Goal: Transaction & Acquisition: Purchase product/service

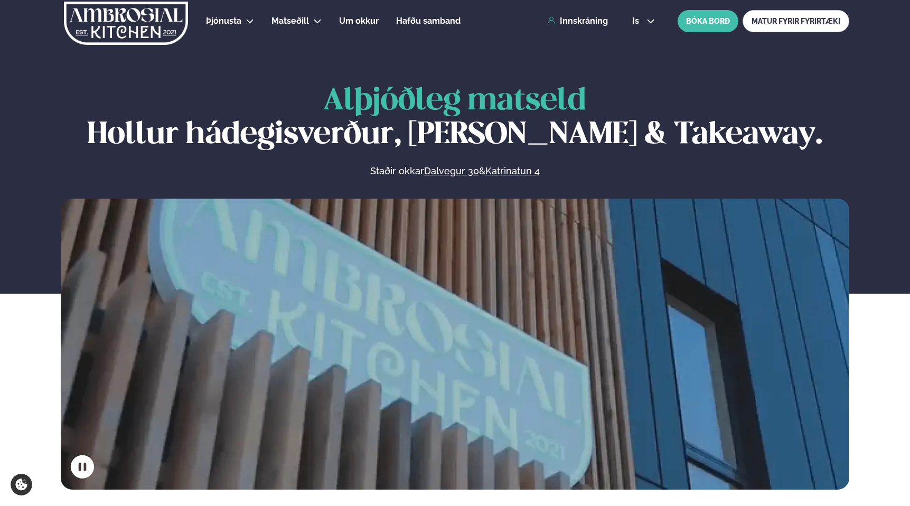
click at [571, 11] on div "Þjónusta Hádegismatur fyrir fyrirtæki Fyrirtækja veitingar Einkapartý Matseðill…" at bounding box center [455, 21] width 852 height 42
click at [574, 23] on link "Innskráning" at bounding box center [577, 21] width 61 height 10
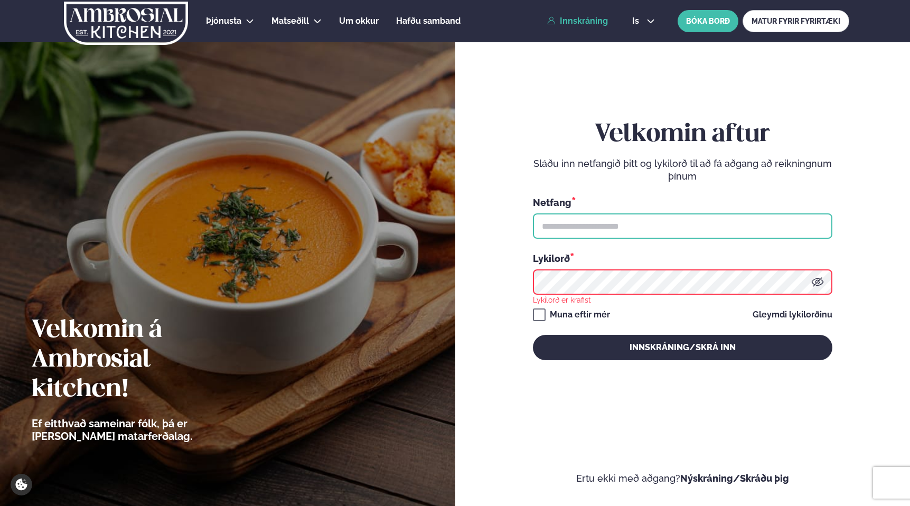
type input "**********"
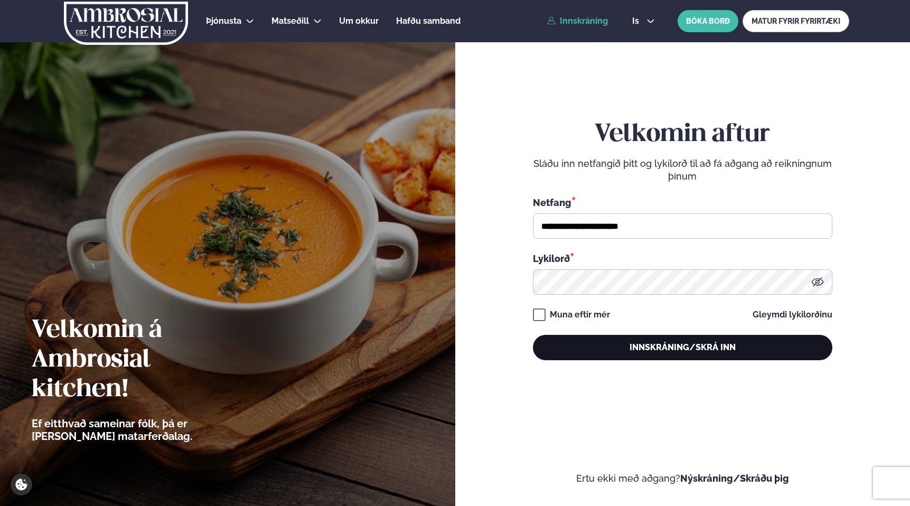
click at [657, 354] on button "Innskráning/Skrá inn" at bounding box center [682, 347] width 299 height 25
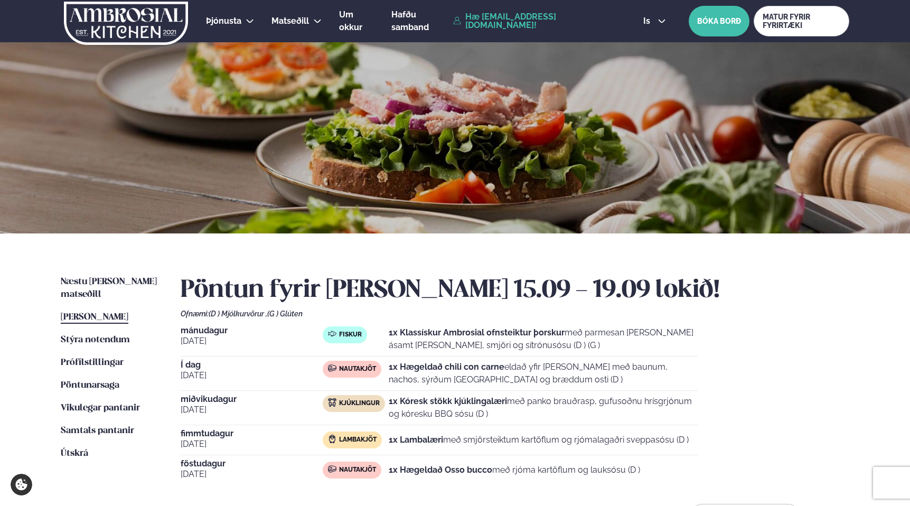
click at [520, 373] on p "1x Hægeldað chili con carne eldað yfir [PERSON_NAME] með baunum, nachos, sýrðum…" at bounding box center [543, 373] width 309 height 25
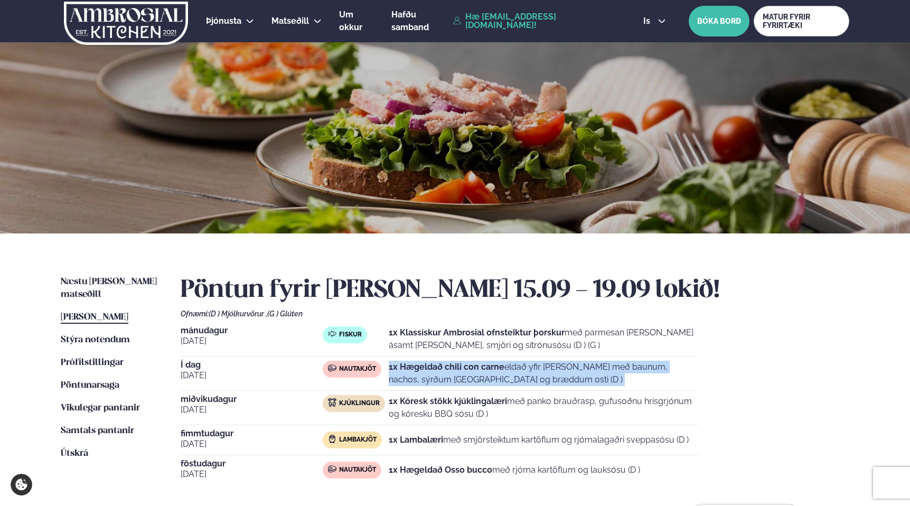
click at [520, 373] on p "1x Hægeldað chili con carne eldað yfir [PERSON_NAME] með baunum, nachos, sýrðum…" at bounding box center [543, 373] width 309 height 25
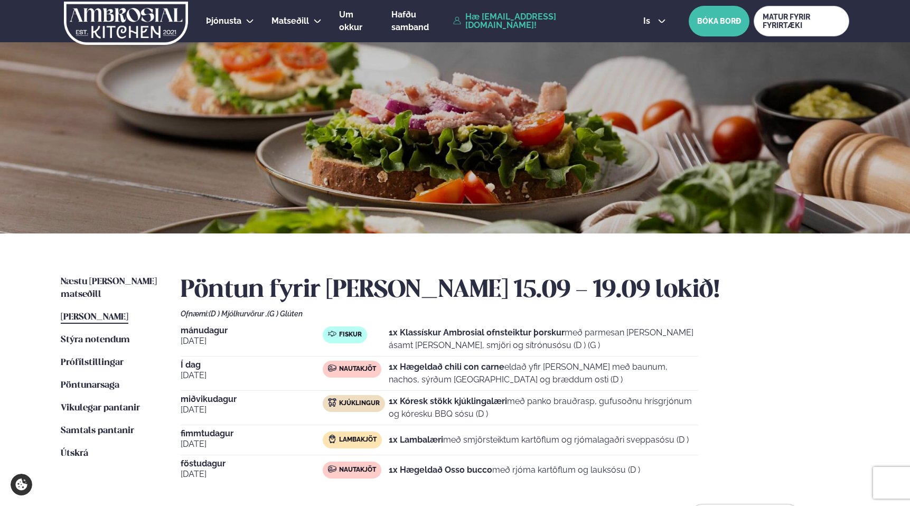
click at [540, 373] on p "1x Hægeldað chili con carne eldað yfir [PERSON_NAME] með baunum, nachos, sýrðum…" at bounding box center [543, 373] width 309 height 25
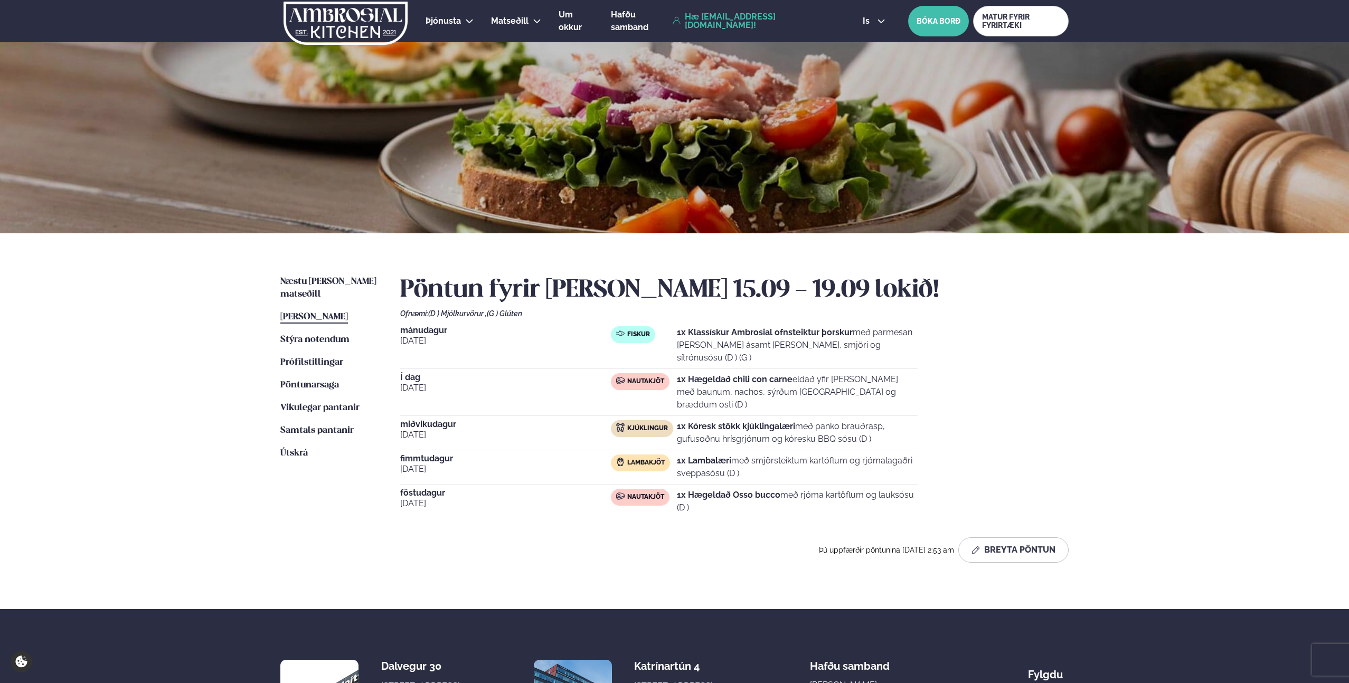
click at [804, 284] on h2 "Pöntun fyrir [PERSON_NAME] 15.09 - 19.09 lokið!" at bounding box center [734, 291] width 668 height 30
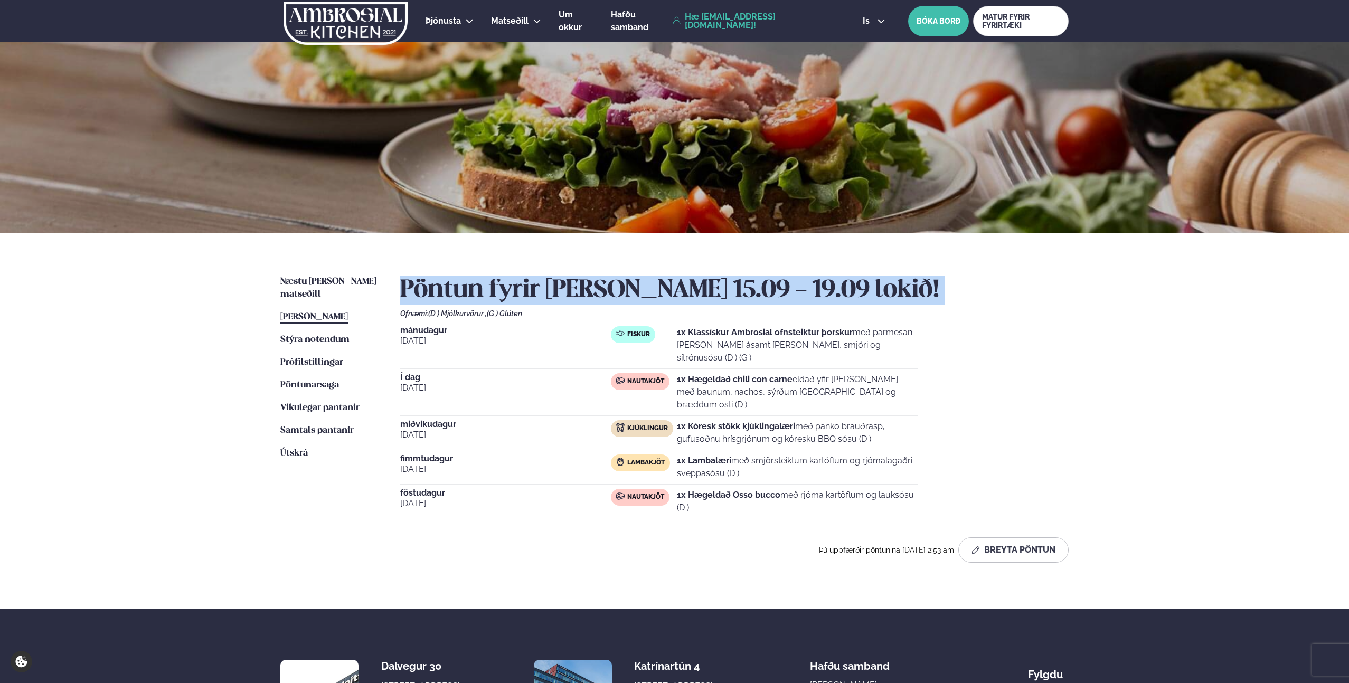
drag, startPoint x: 804, startPoint y: 284, endPoint x: 817, endPoint y: 285, distance: 13.8
click at [804, 284] on h2 "Pöntun fyrir [PERSON_NAME] 15.09 - 19.09 lokið!" at bounding box center [734, 291] width 668 height 30
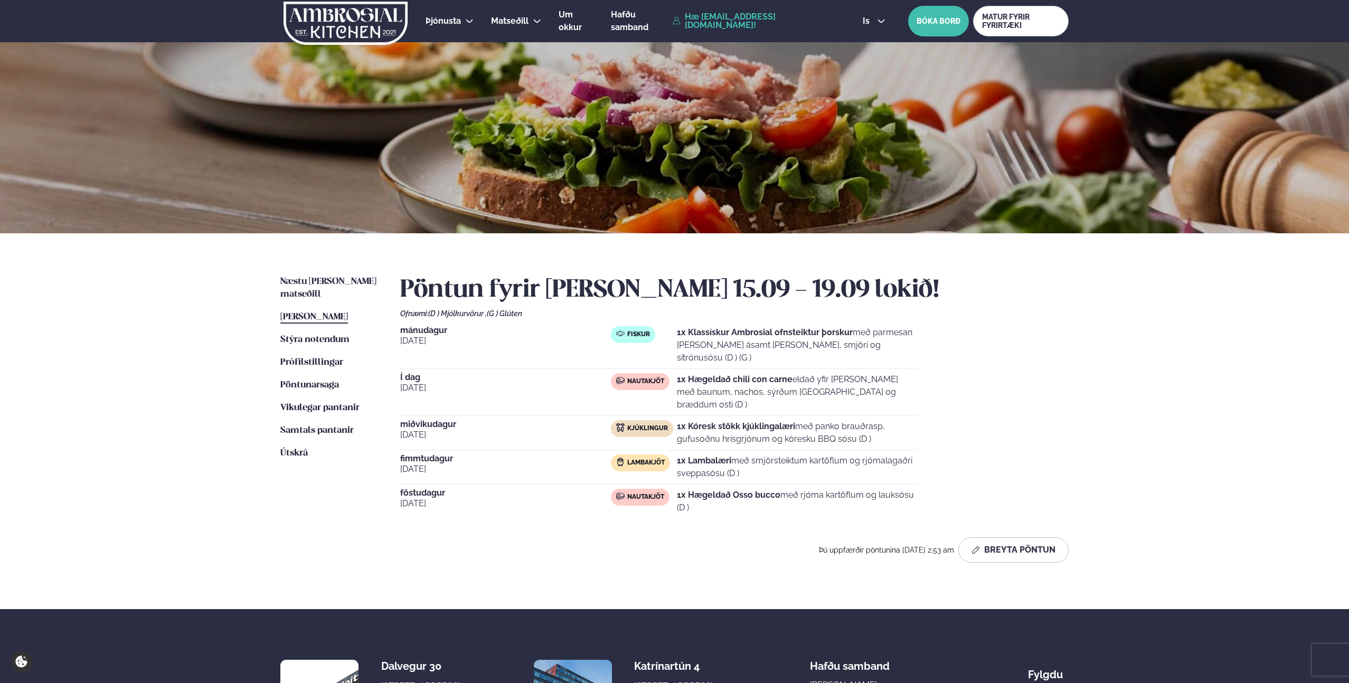
click at [817, 285] on h2 "Pöntun fyrir [PERSON_NAME] 15.09 - 19.09 lokið!" at bounding box center [734, 291] width 668 height 30
click at [809, 286] on h2 "Pöntun fyrir [PERSON_NAME] 15.09 - 19.09 lokið!" at bounding box center [734, 291] width 668 height 30
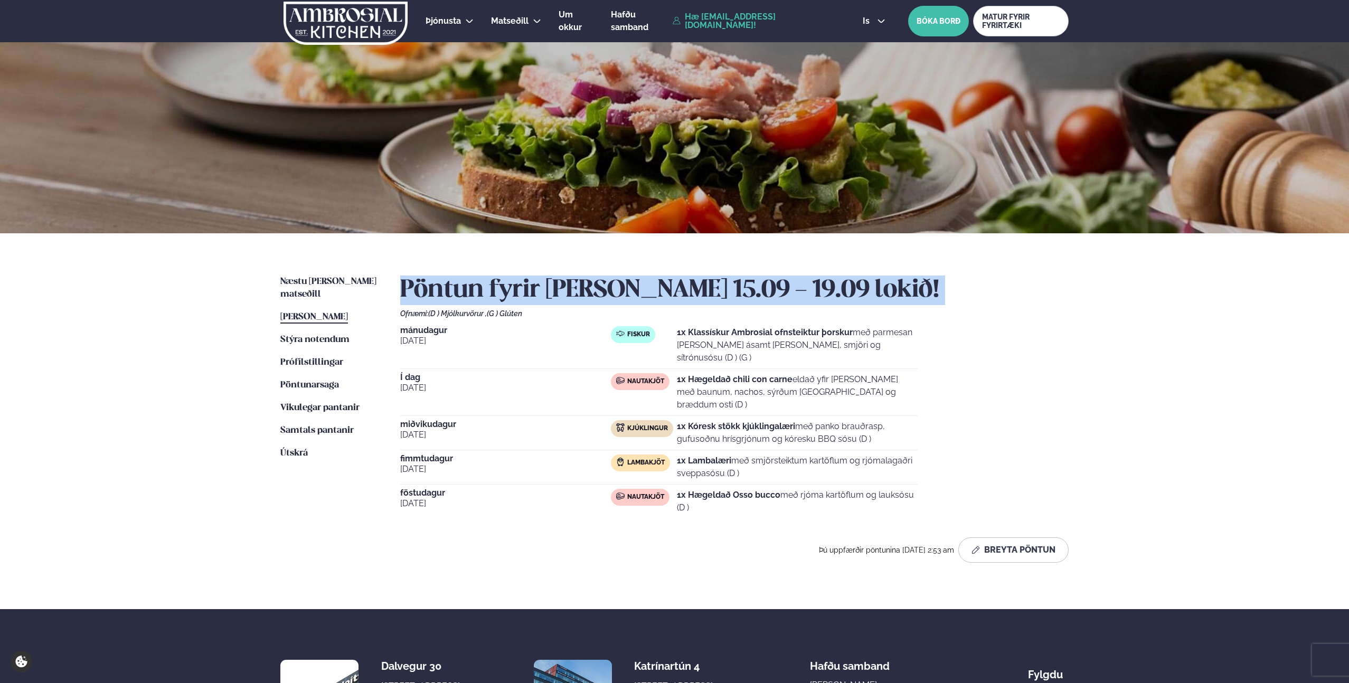
click at [809, 286] on h2 "Pöntun fyrir [PERSON_NAME] 15.09 - 19.09 lokið!" at bounding box center [734, 291] width 668 height 30
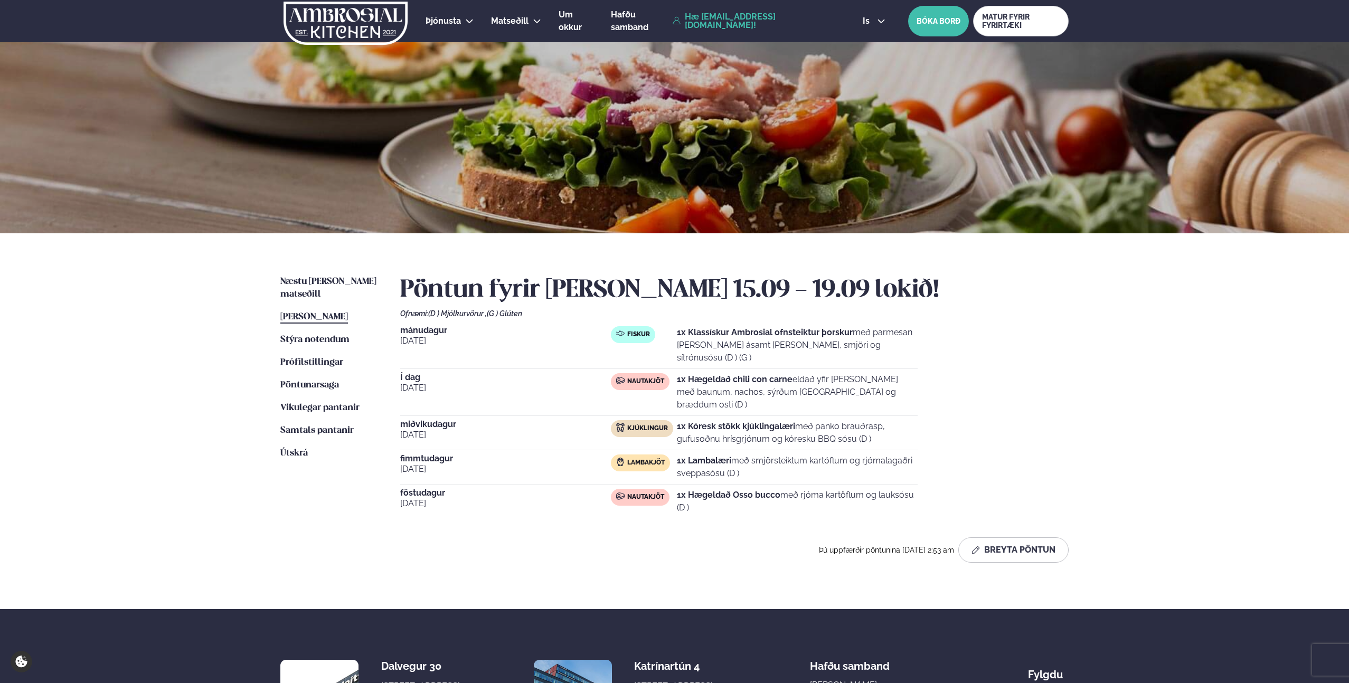
click at [741, 281] on h2 "Pöntun fyrir [PERSON_NAME] 15.09 - 19.09 lokið!" at bounding box center [734, 291] width 668 height 30
